Goal: Find contact information: Find contact information

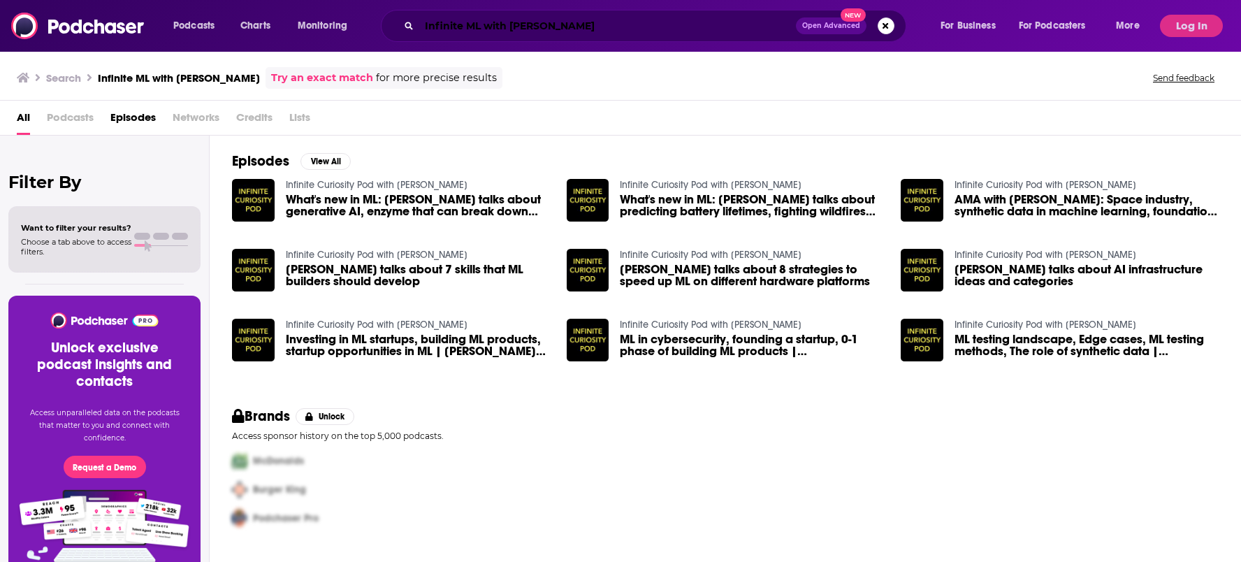
click at [474, 22] on input "Infinite ML with [PERSON_NAME]" at bounding box center [607, 26] width 377 height 22
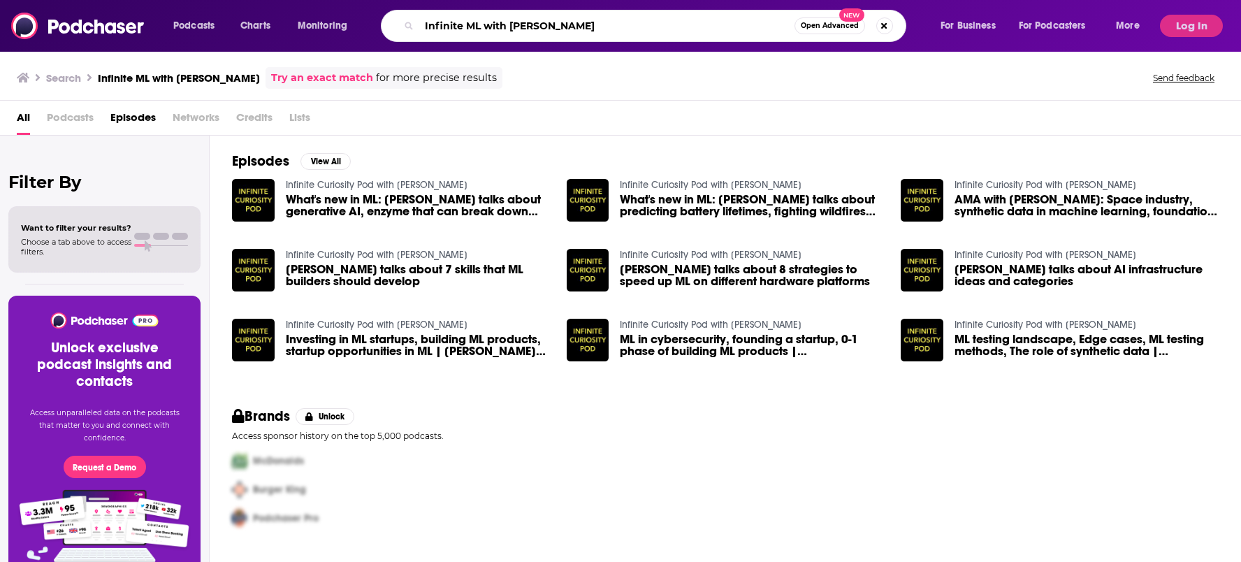
click at [474, 22] on input "Infinite ML with [PERSON_NAME]" at bounding box center [606, 26] width 375 height 22
type input "exchanges"
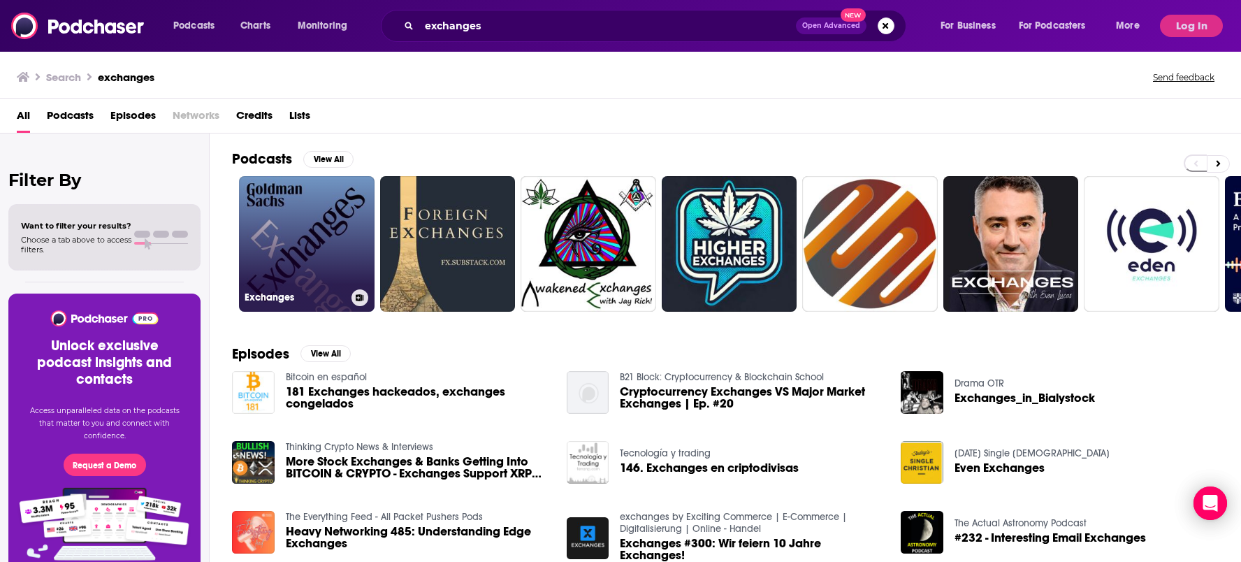
click at [277, 226] on link "Exchanges" at bounding box center [307, 244] width 136 height 136
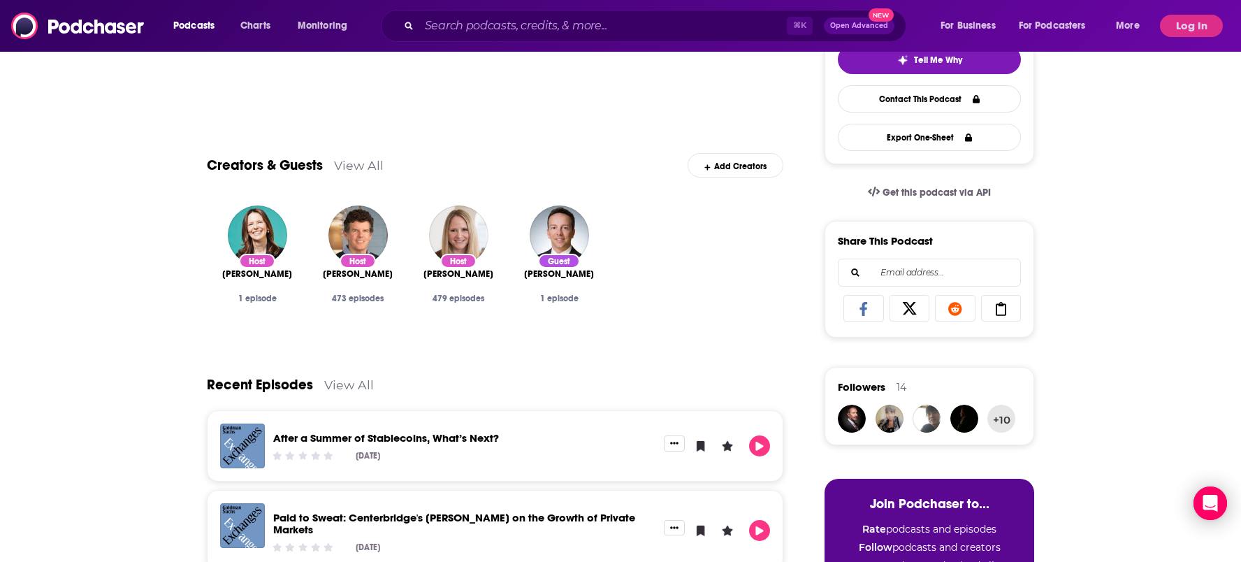
scroll to position [345, 0]
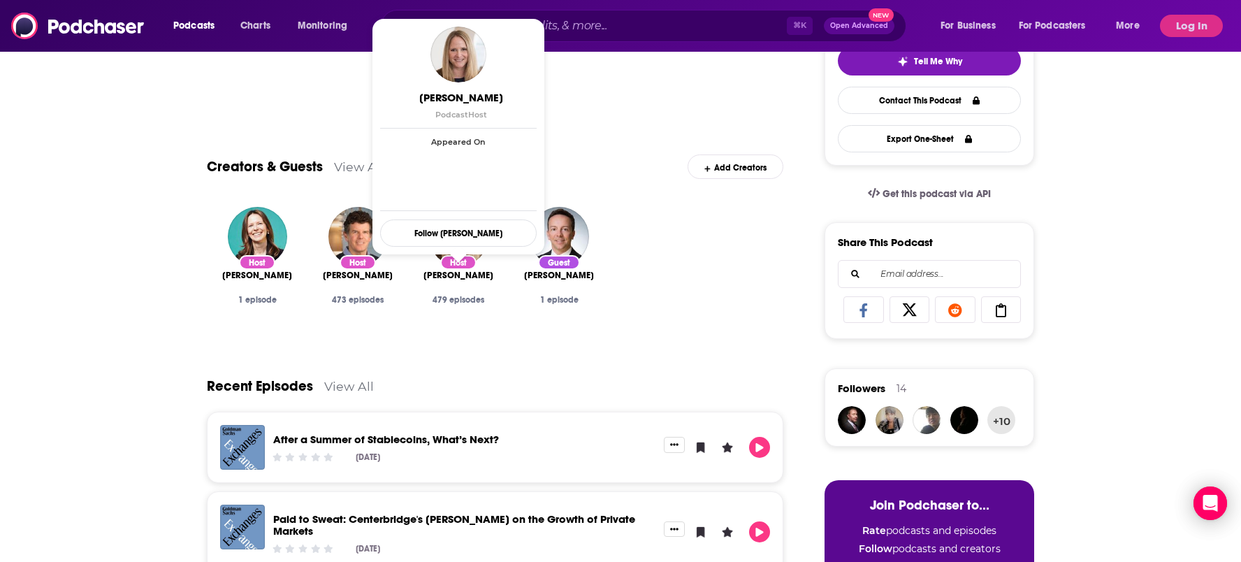
click at [470, 276] on span "[PERSON_NAME]" at bounding box center [459, 275] width 70 height 11
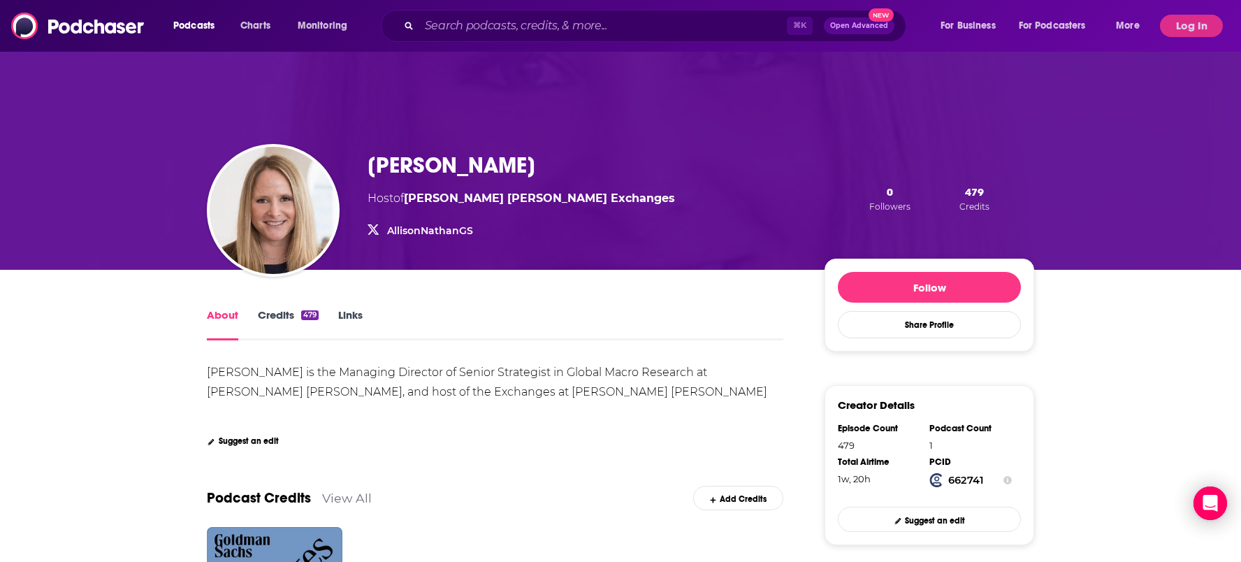
click at [275, 310] on link "Credits 479" at bounding box center [288, 324] width 61 height 32
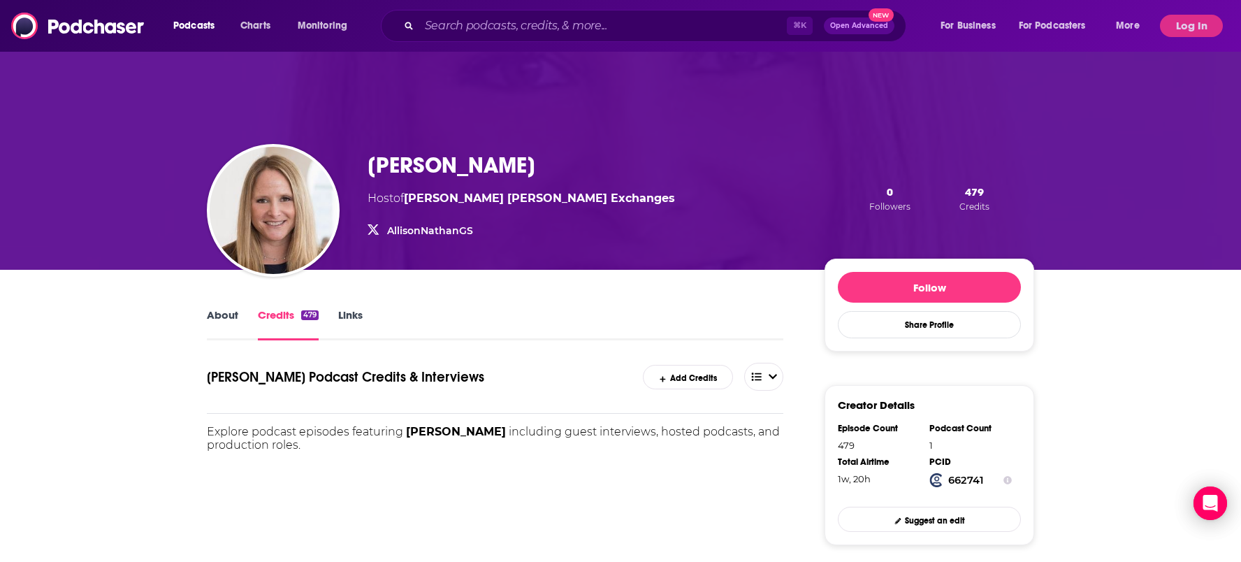
click at [357, 317] on link "Links" at bounding box center [350, 324] width 24 height 32
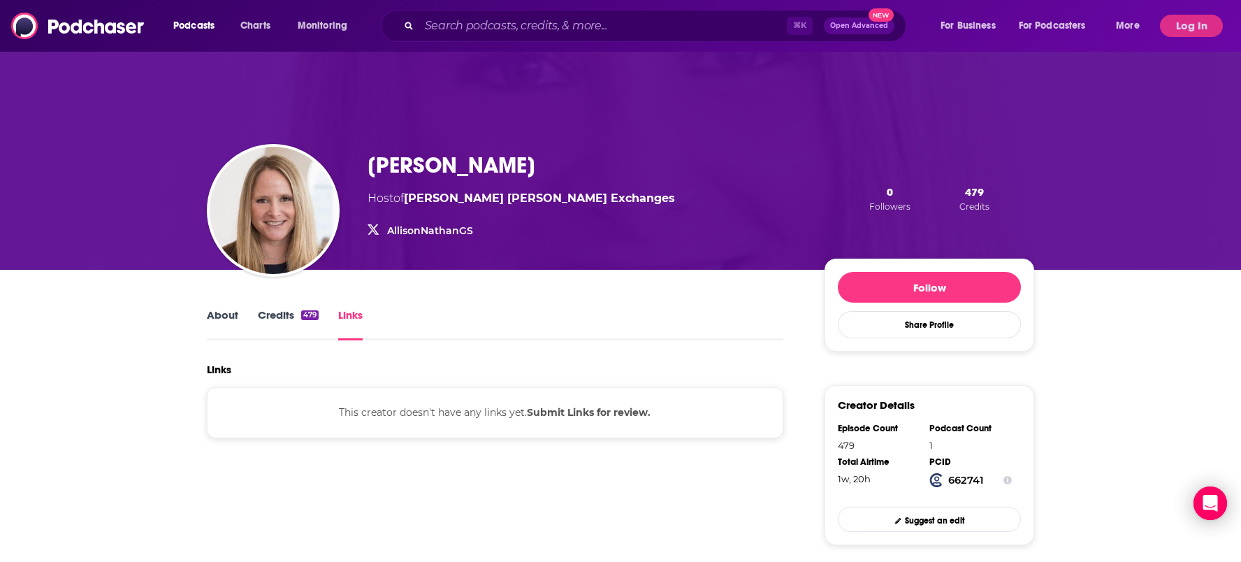
click at [277, 315] on link "Credits 479" at bounding box center [288, 324] width 61 height 32
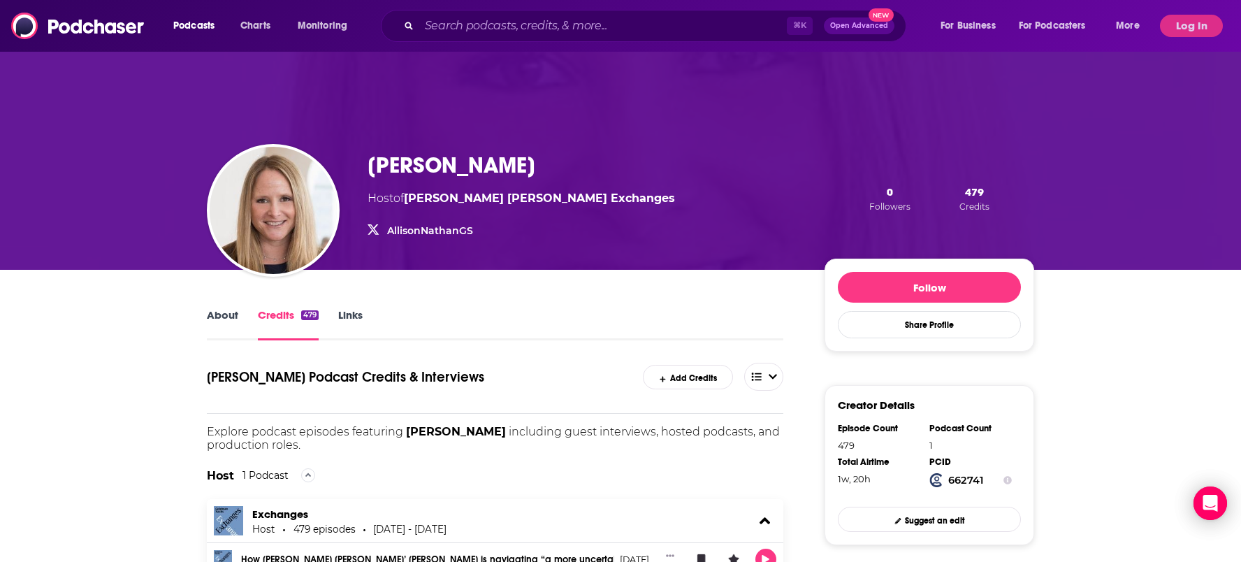
click at [227, 314] on link "About" at bounding box center [222, 324] width 31 height 32
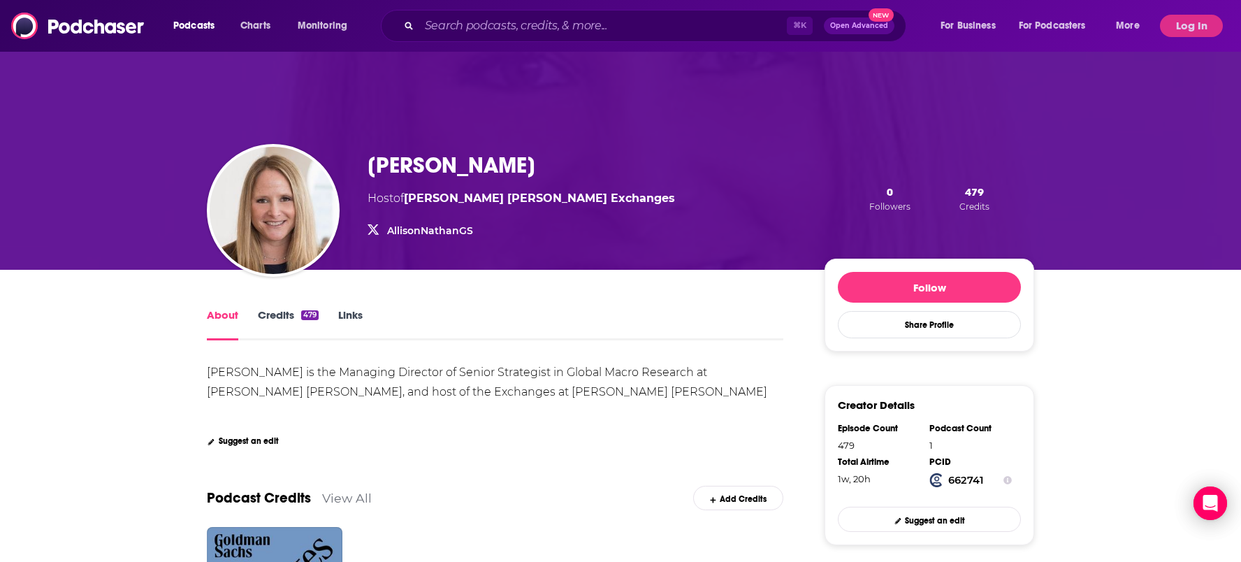
click at [227, 314] on link "About" at bounding box center [222, 324] width 31 height 32
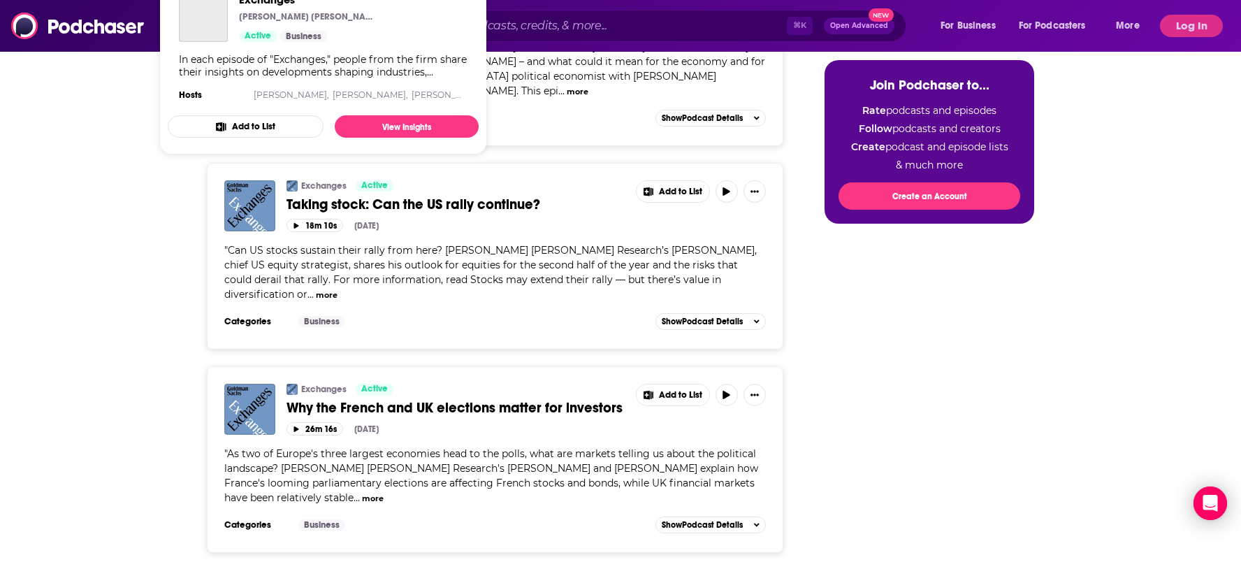
scroll to position [1100, 0]
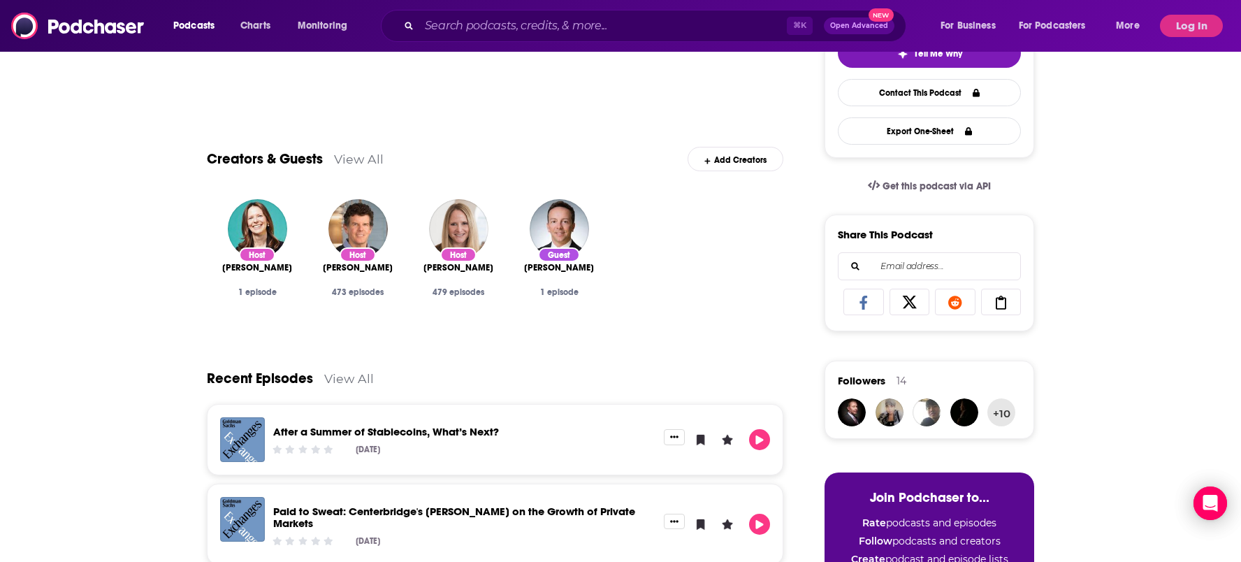
scroll to position [347, 0]
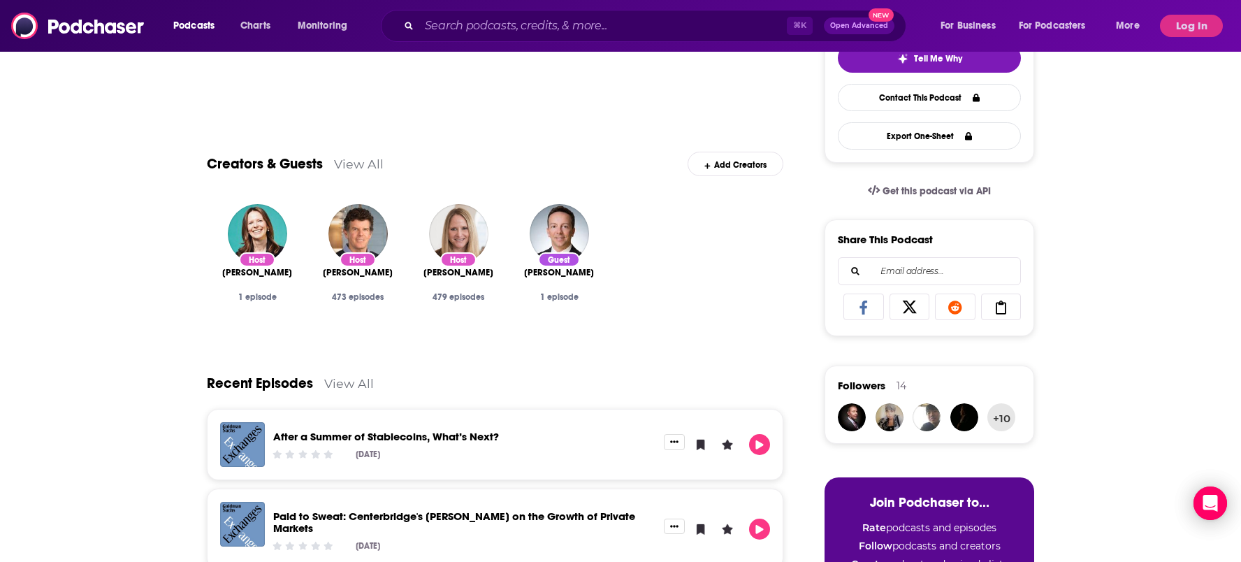
click at [365, 159] on link "View All" at bounding box center [359, 164] width 50 height 15
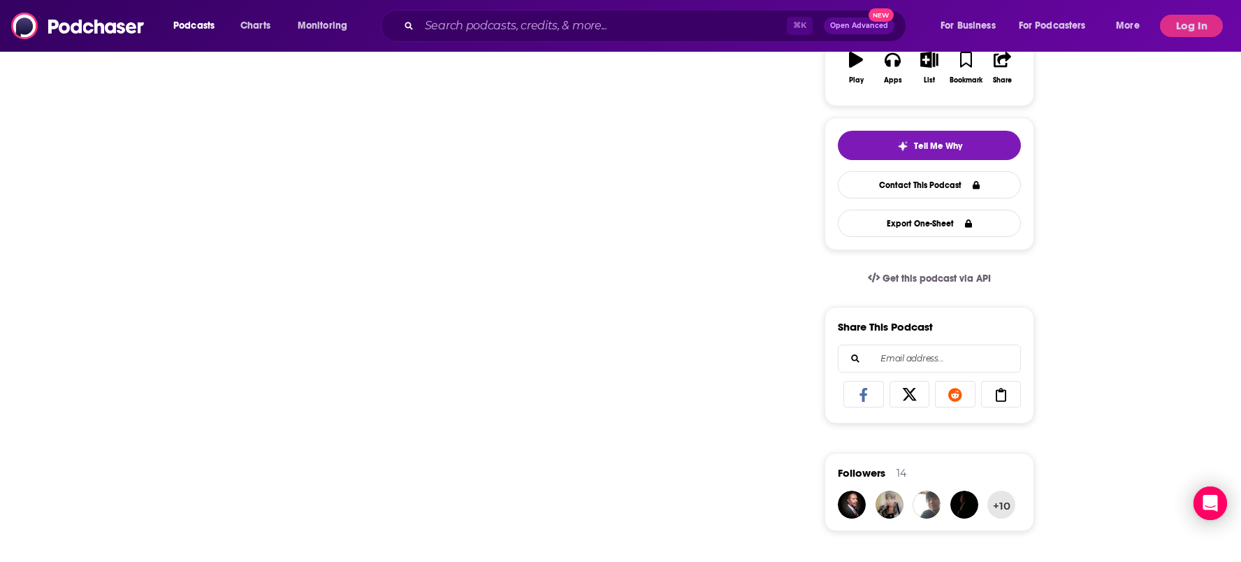
scroll to position [264, 0]
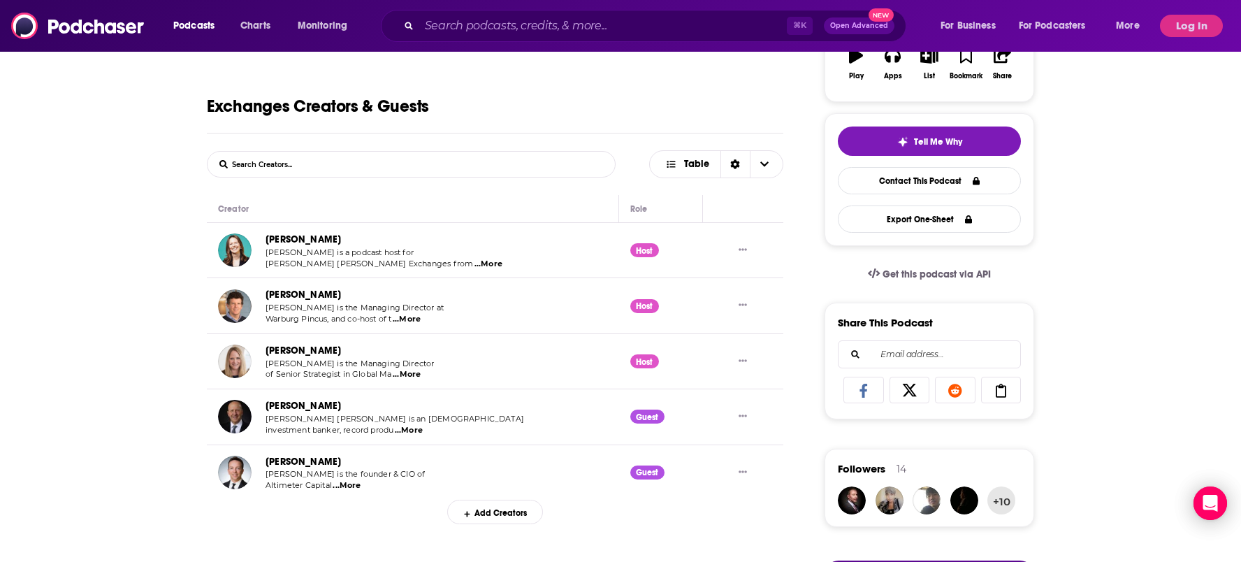
drag, startPoint x: 428, startPoint y: 261, endPoint x: 403, endPoint y: 263, distance: 25.9
click at [418, 262] on p "[PERSON_NAME] [PERSON_NAME] Exchanges from ...More" at bounding box center [384, 264] width 237 height 11
click at [475, 263] on span "...More" at bounding box center [489, 264] width 28 height 11
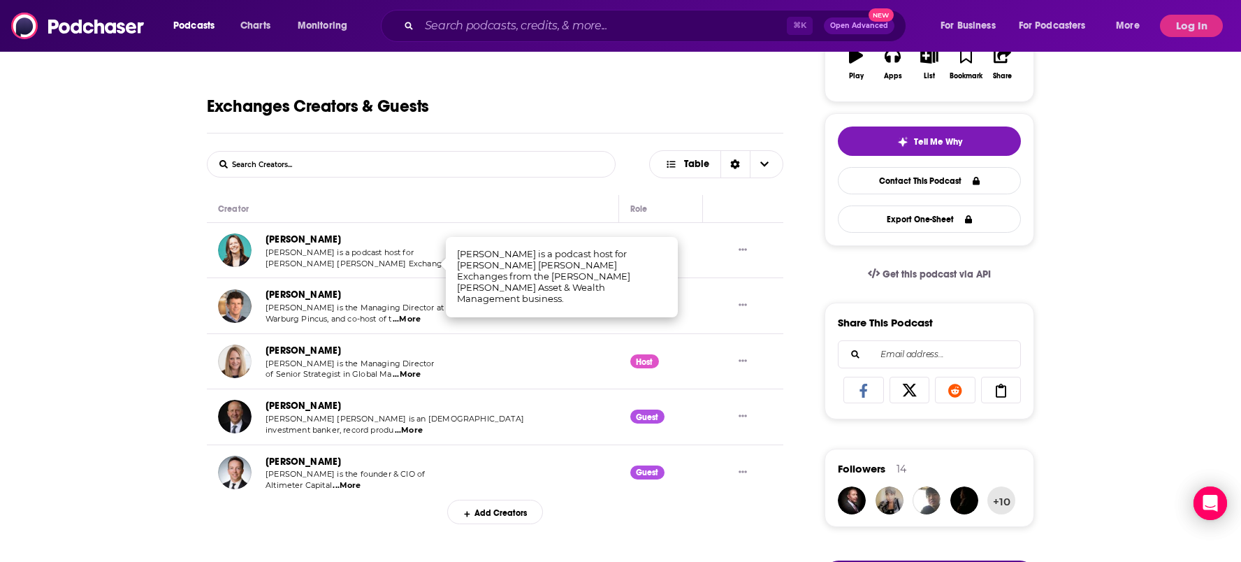
click at [475, 263] on span "...More" at bounding box center [489, 264] width 28 height 11
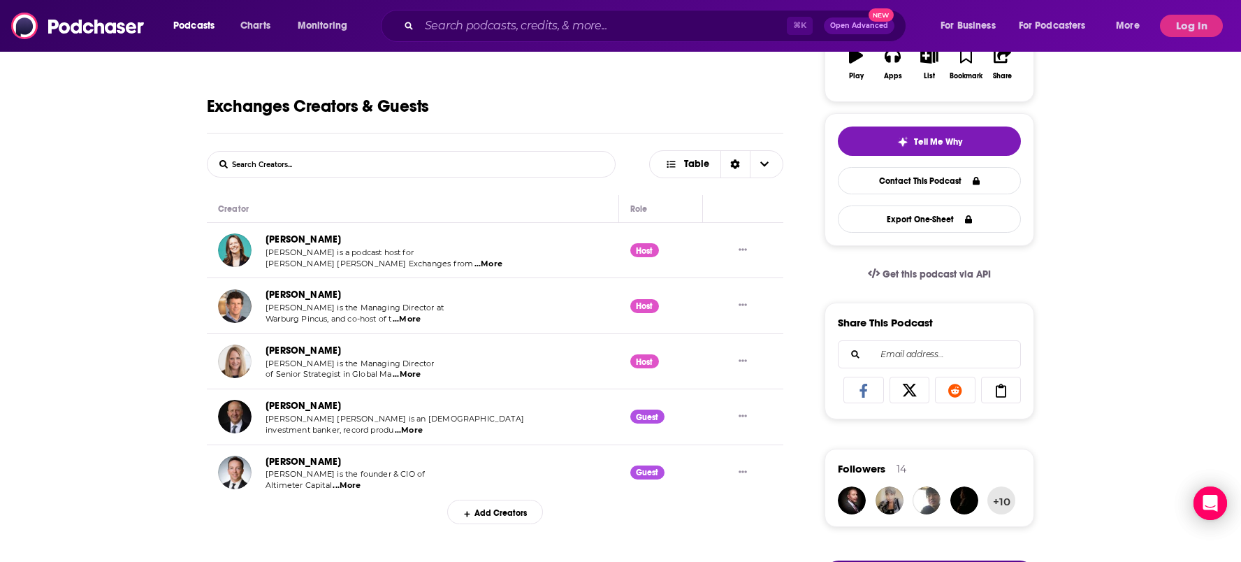
click at [278, 242] on link "[PERSON_NAME]" at bounding box center [303, 239] width 75 height 12
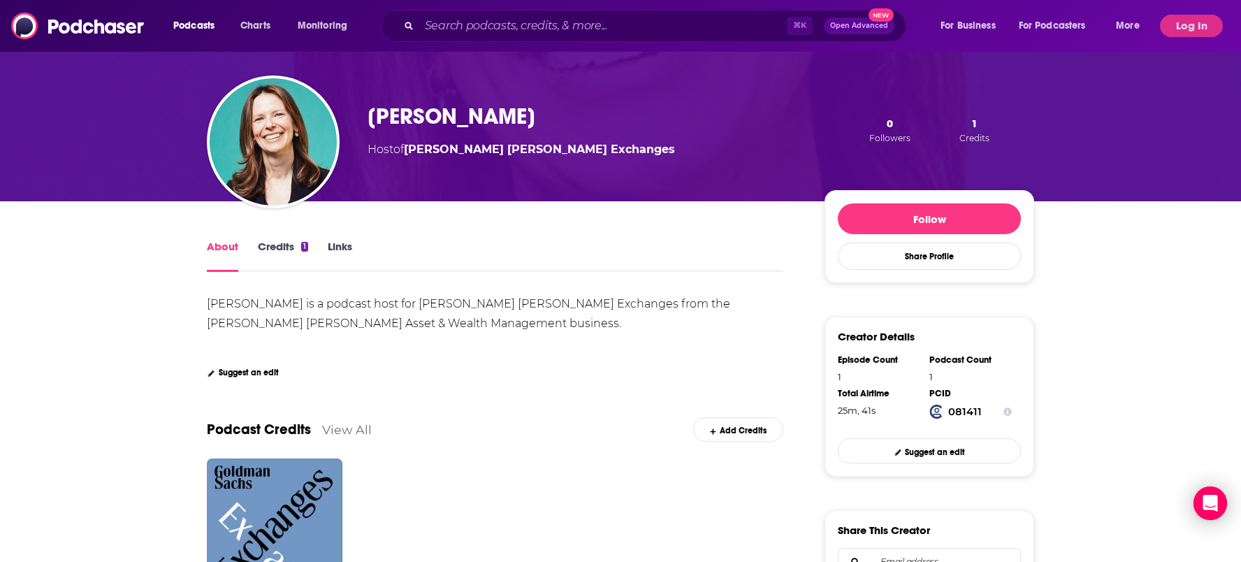
scroll to position [68, 0]
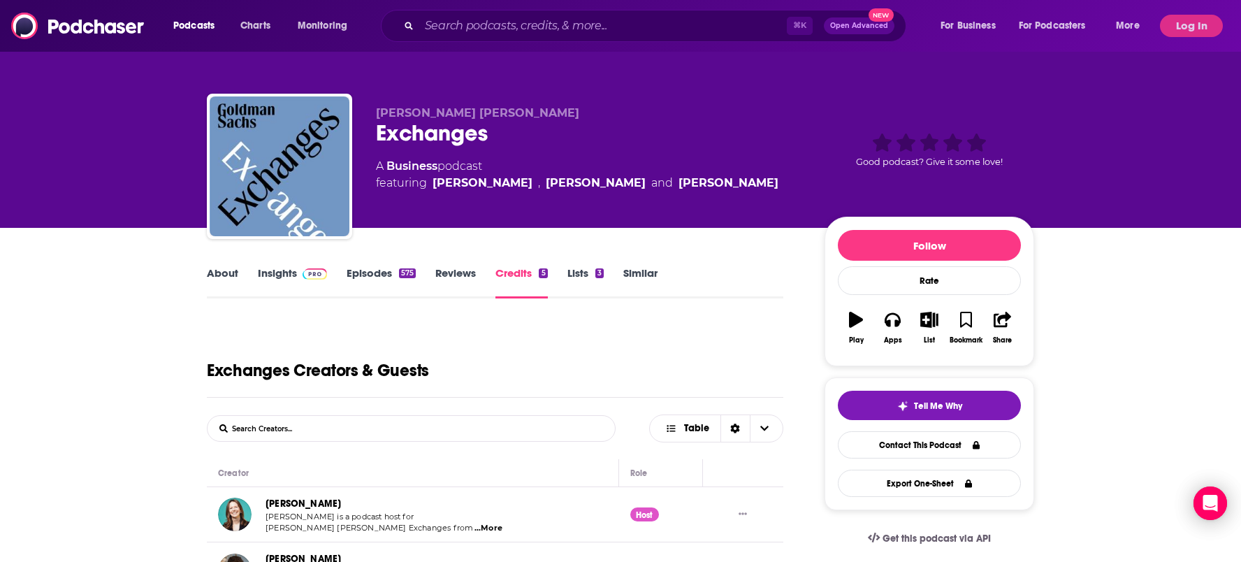
click at [222, 280] on link "About" at bounding box center [222, 282] width 31 height 32
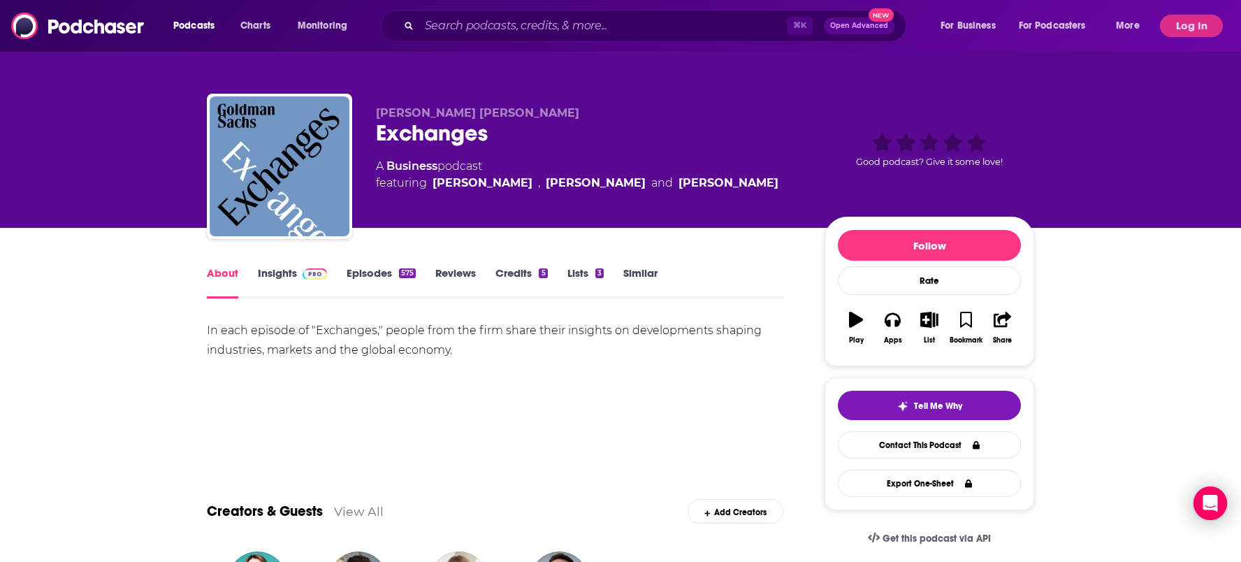
click at [274, 271] on link "Insights" at bounding box center [292, 282] width 69 height 32
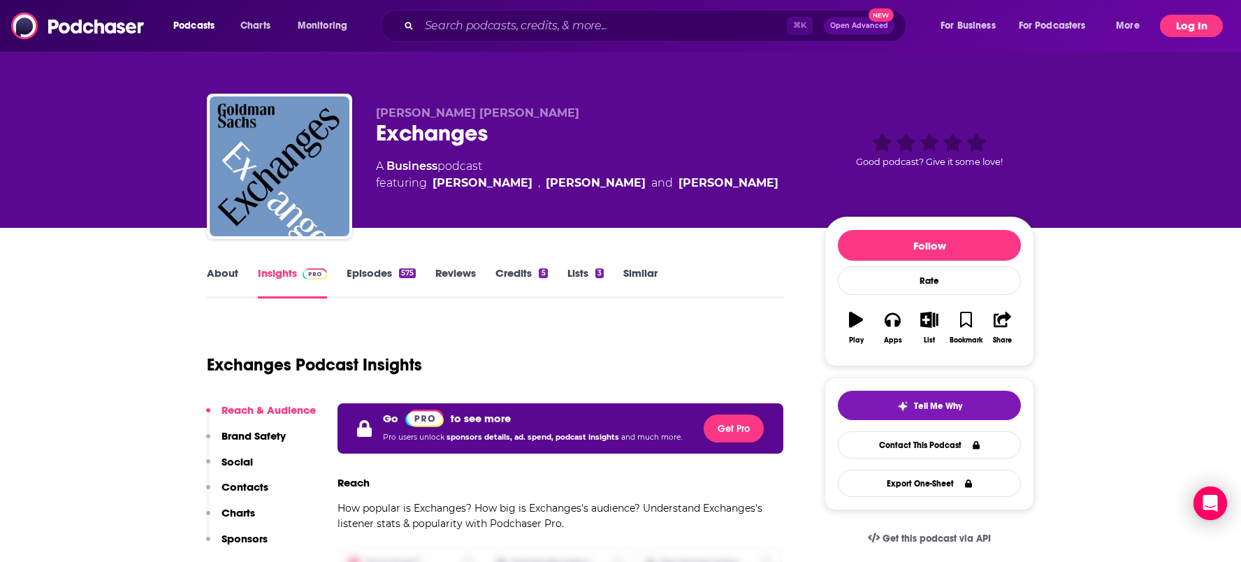
click at [1214, 29] on button "Log In" at bounding box center [1191, 26] width 63 height 22
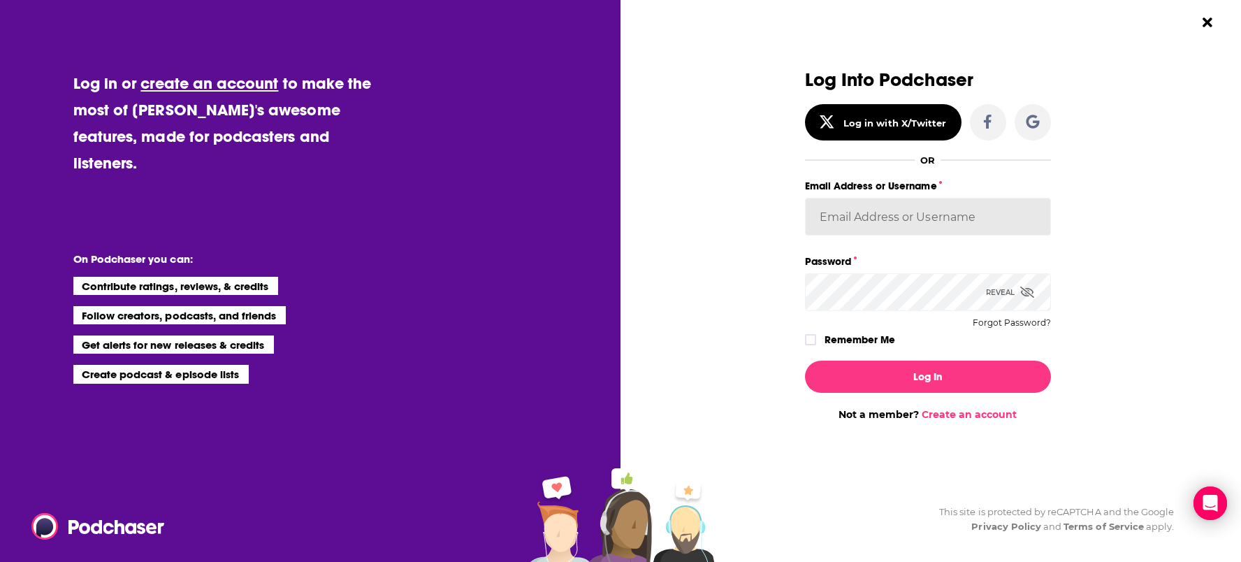
click at [850, 216] on input "Email Address or Username" at bounding box center [928, 217] width 246 height 38
type input "[PERSON_NAME][EMAIL_ADDRESS][PERSON_NAME][DOMAIN_NAME]"
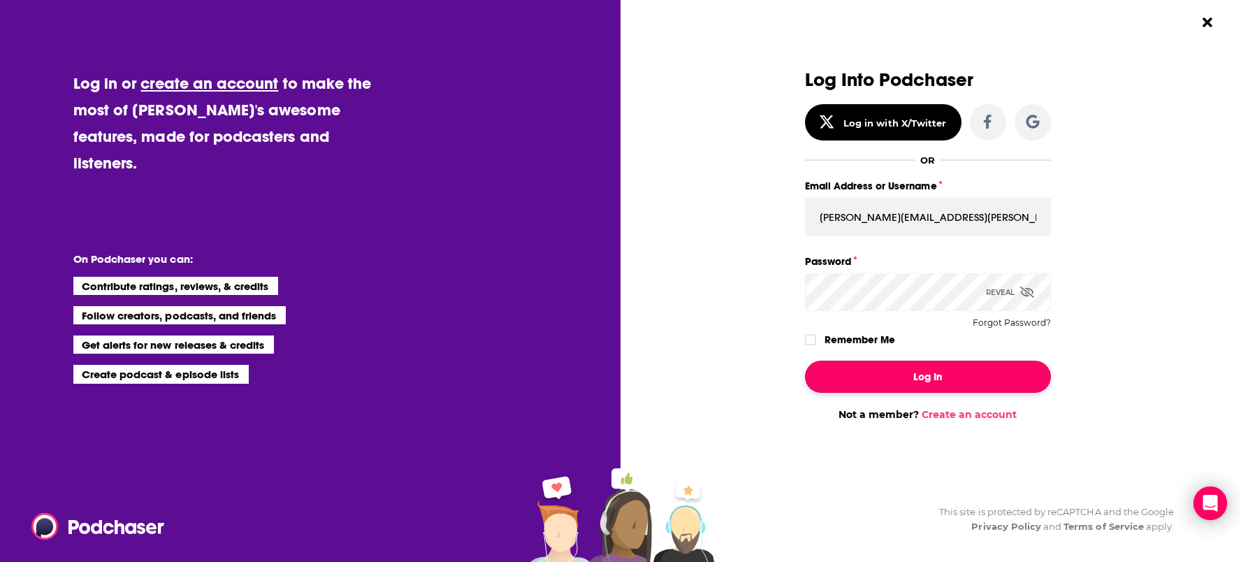
click at [964, 387] on button "Log In" at bounding box center [928, 377] width 246 height 32
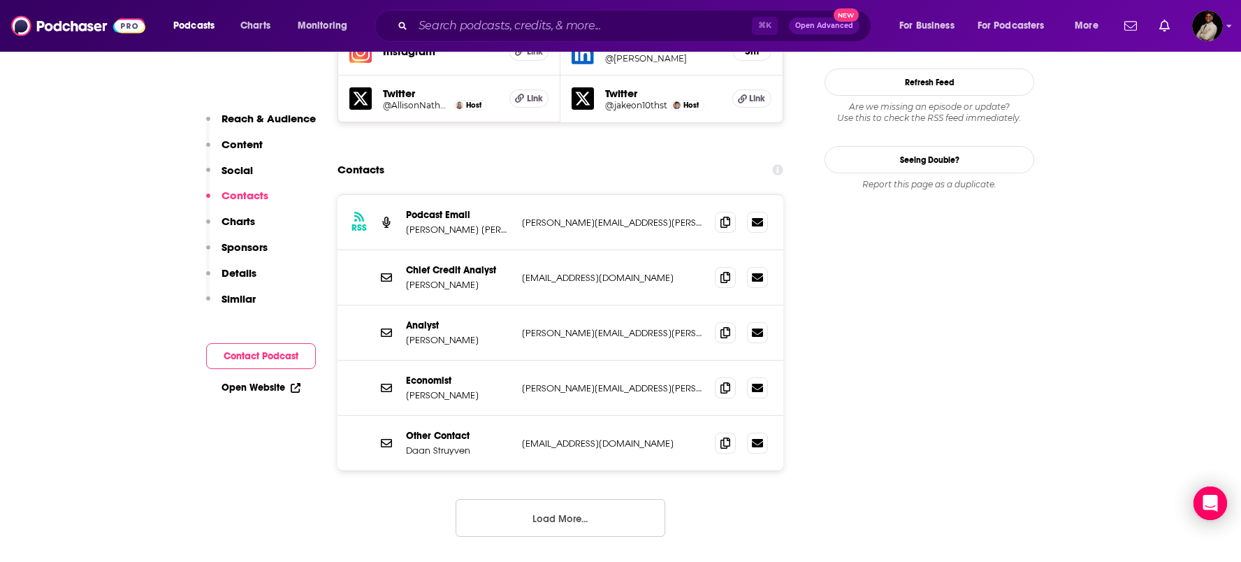
scroll to position [1359, 0]
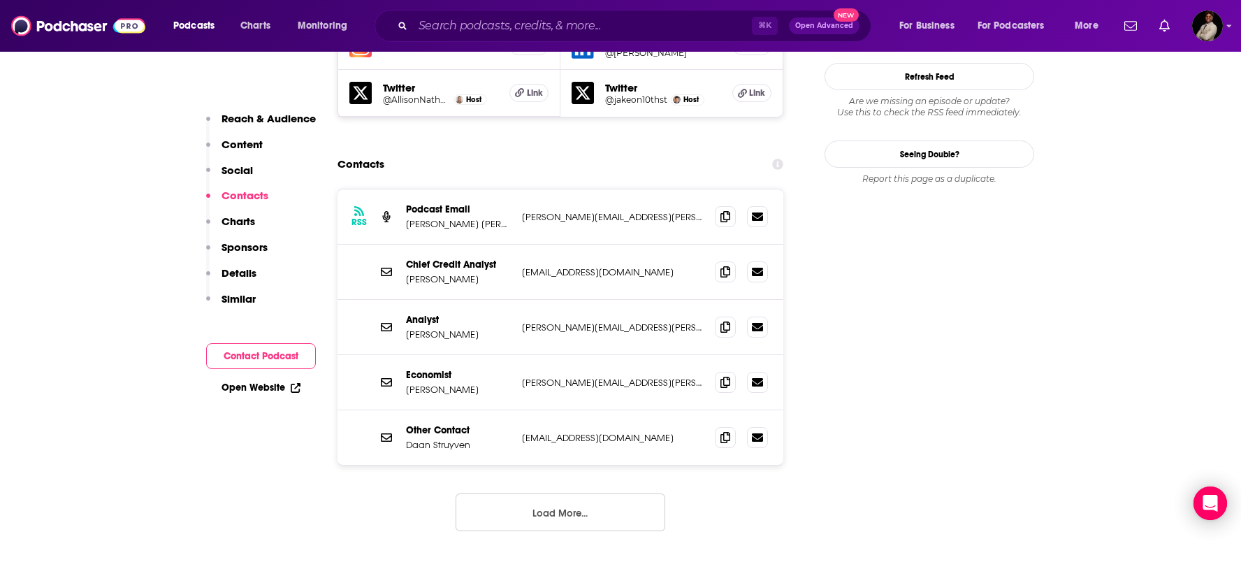
click at [529, 493] on button "Load More..." at bounding box center [561, 512] width 210 height 38
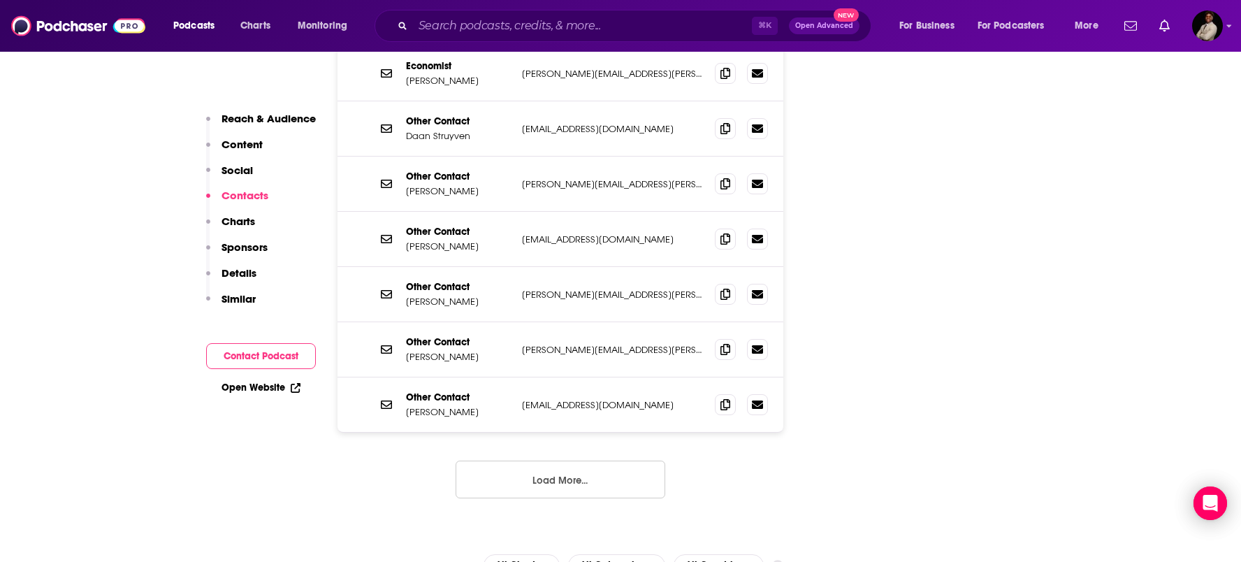
scroll to position [1671, 0]
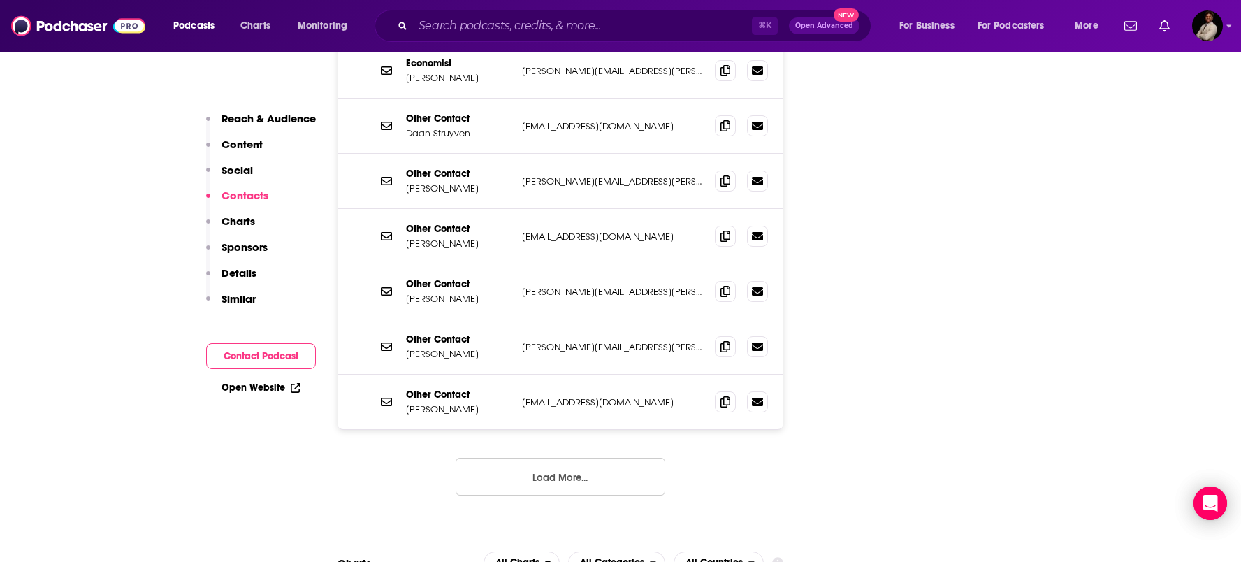
click at [544, 458] on button "Load More..." at bounding box center [561, 477] width 210 height 38
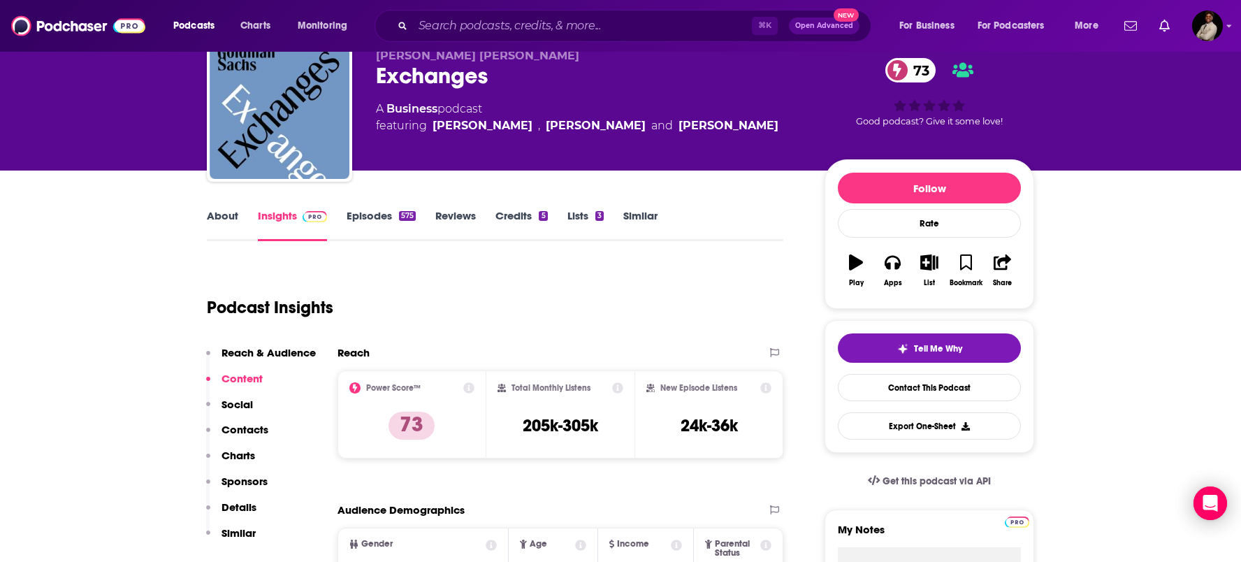
scroll to position [128, 0]
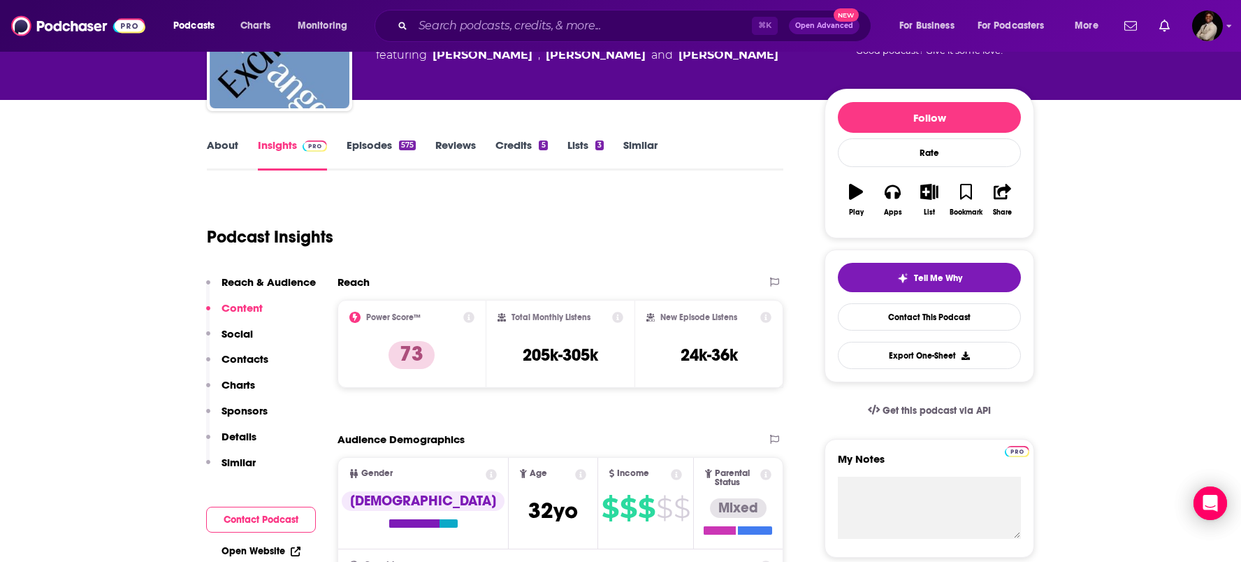
click at [231, 143] on link "About" at bounding box center [222, 154] width 31 height 32
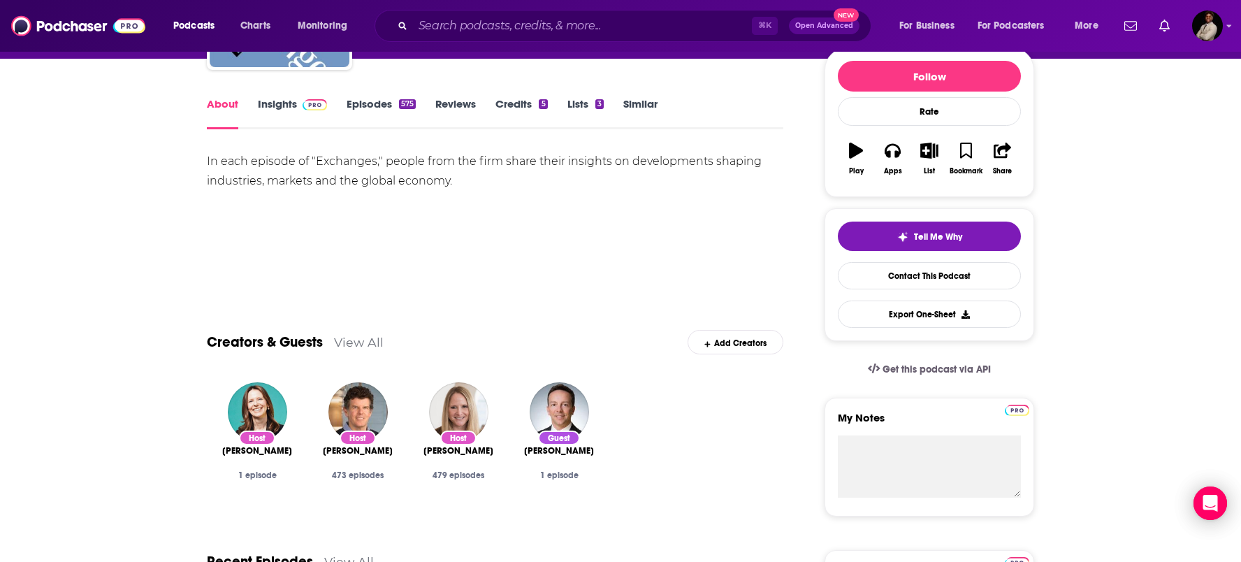
scroll to position [171, 0]
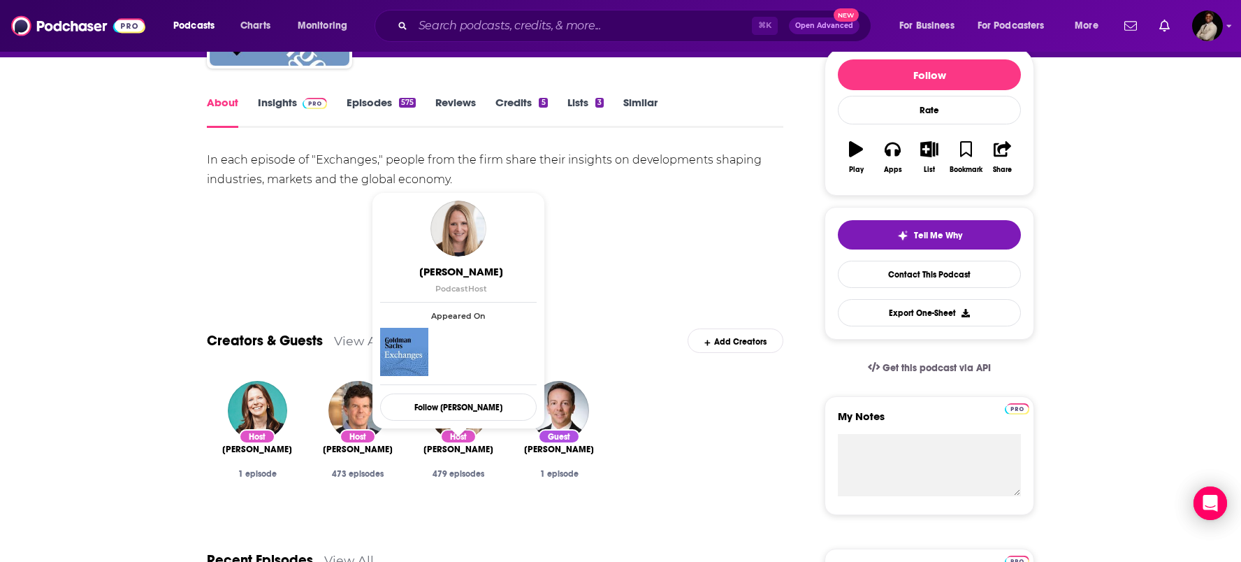
click at [449, 449] on span "[PERSON_NAME]" at bounding box center [459, 449] width 70 height 11
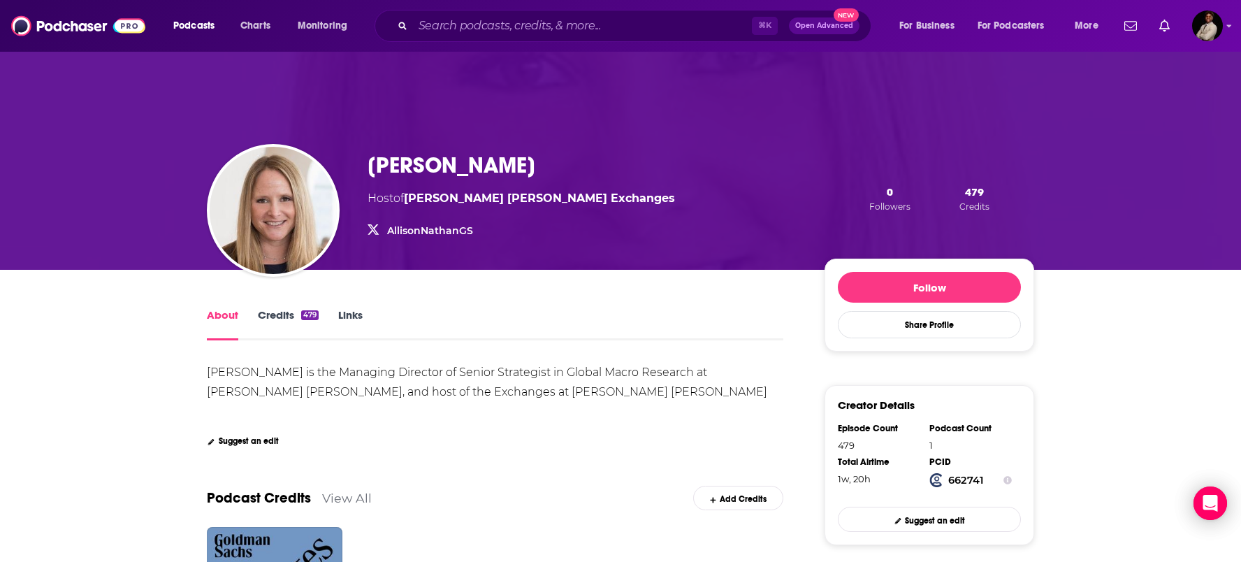
click at [280, 317] on link "Credits 479" at bounding box center [288, 324] width 61 height 32
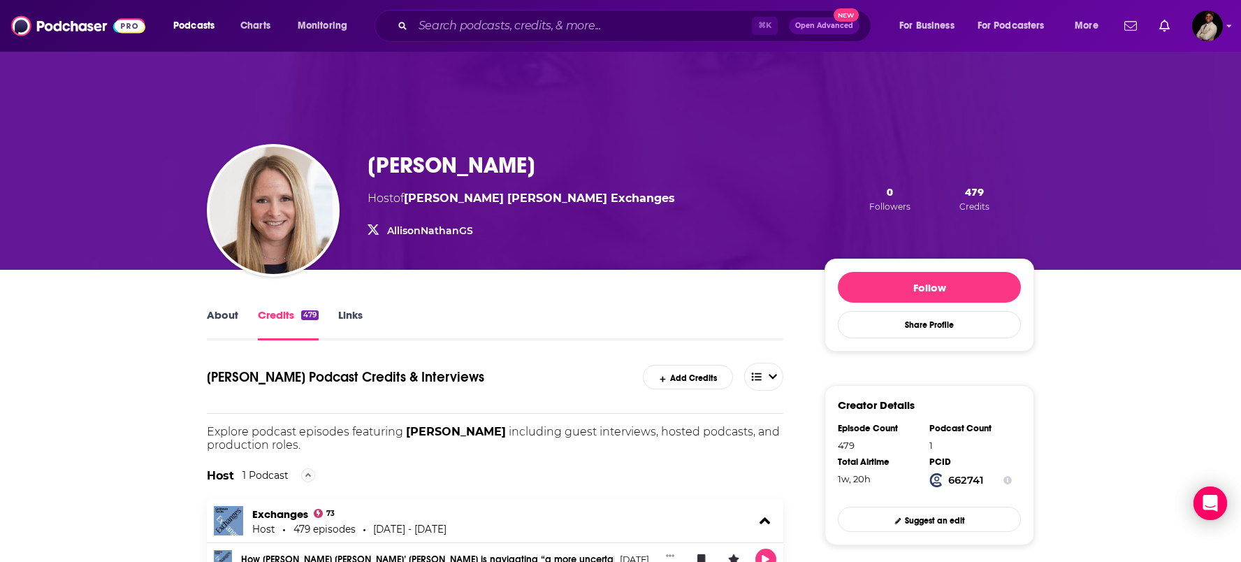
click at [339, 312] on link "Links" at bounding box center [350, 324] width 24 height 32
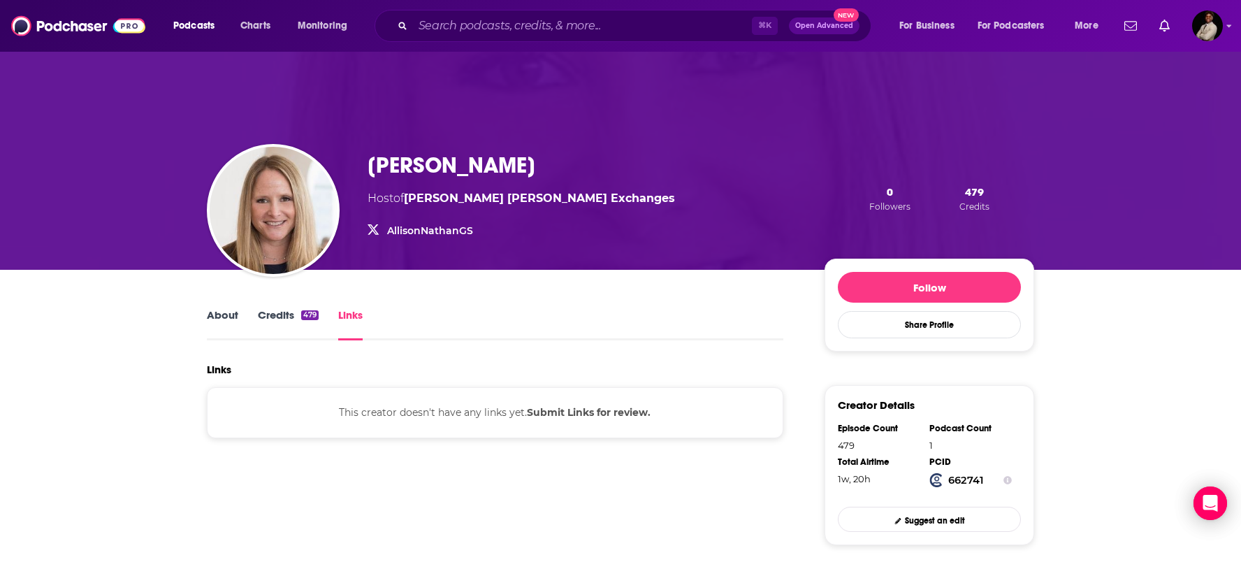
click at [422, 224] on link "AllisonNathanGS" at bounding box center [430, 230] width 86 height 13
